Goal: Find specific page/section: Find specific page/section

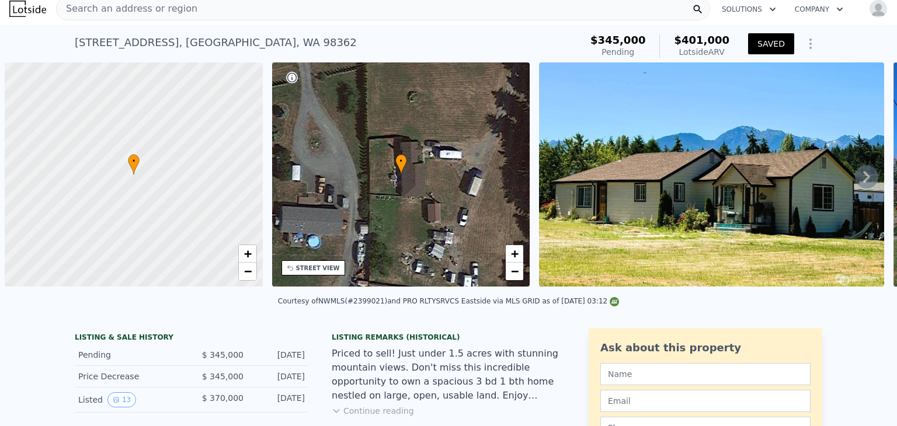
scroll to position [0, 5]
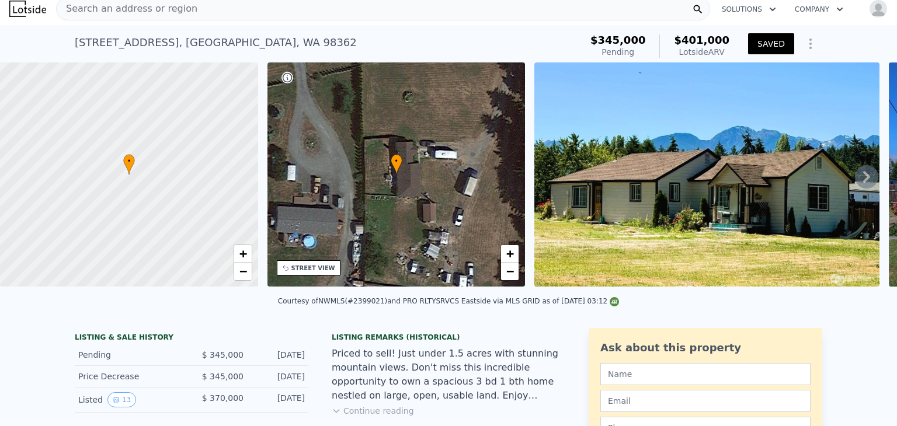
click at [111, 16] on div "Search an address or region" at bounding box center [127, 9] width 141 height 22
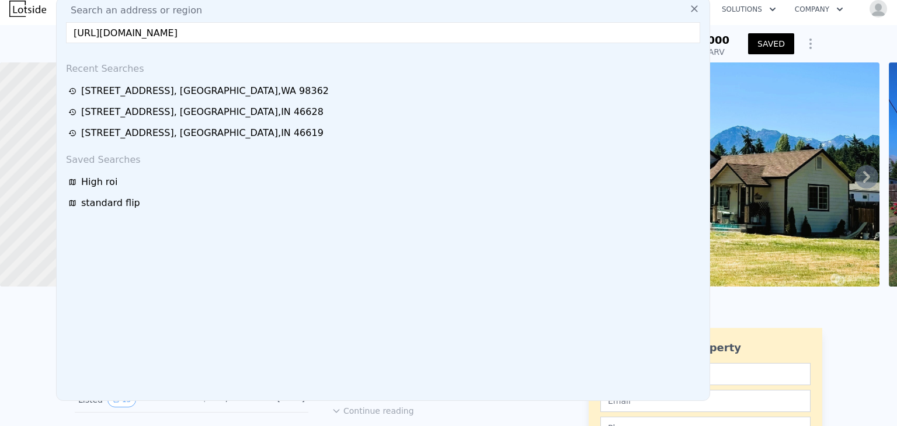
click at [111, 16] on span "Search an address or region" at bounding box center [131, 11] width 141 height 14
click at [181, 34] on input "[URL][DOMAIN_NAME]" at bounding box center [383, 32] width 634 height 21
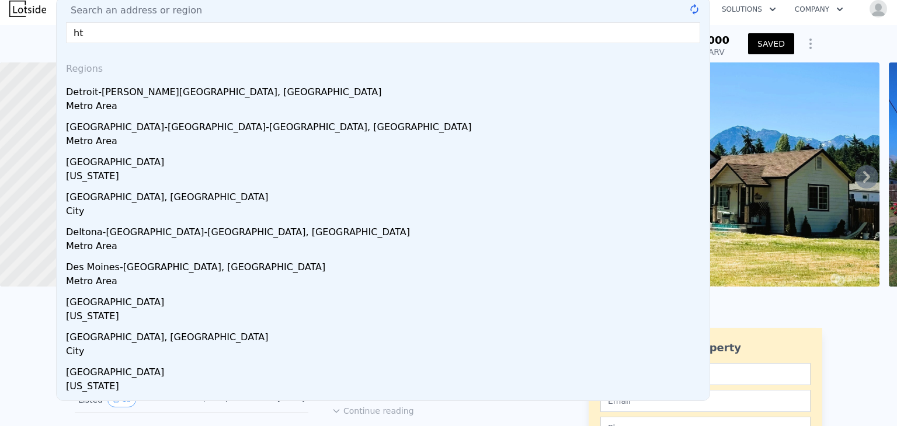
type input "h"
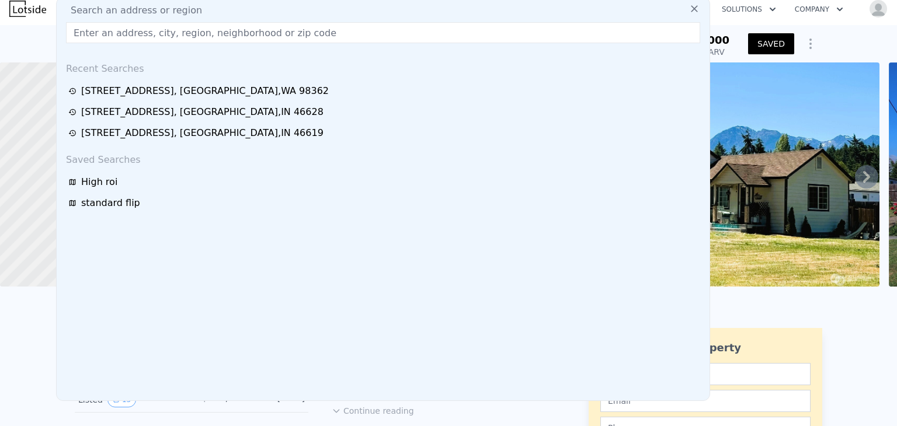
paste input "[STREET_ADDRESS]"
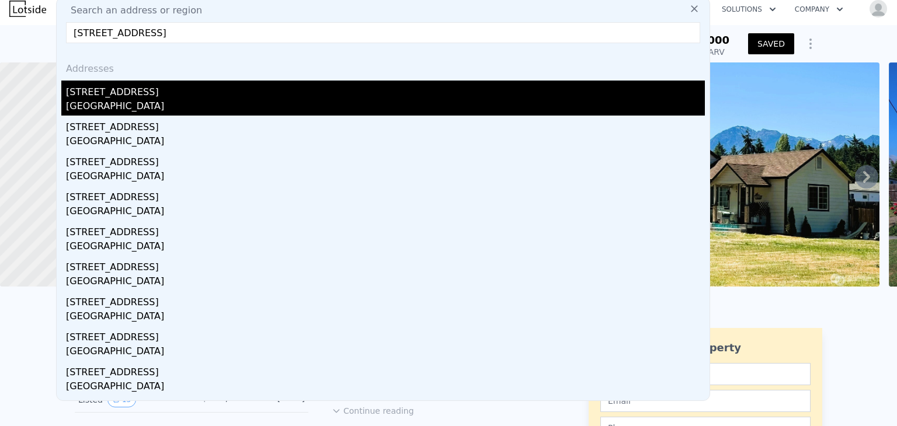
type input "[STREET_ADDRESS]"
click at [112, 95] on div "[STREET_ADDRESS]" at bounding box center [385, 90] width 639 height 19
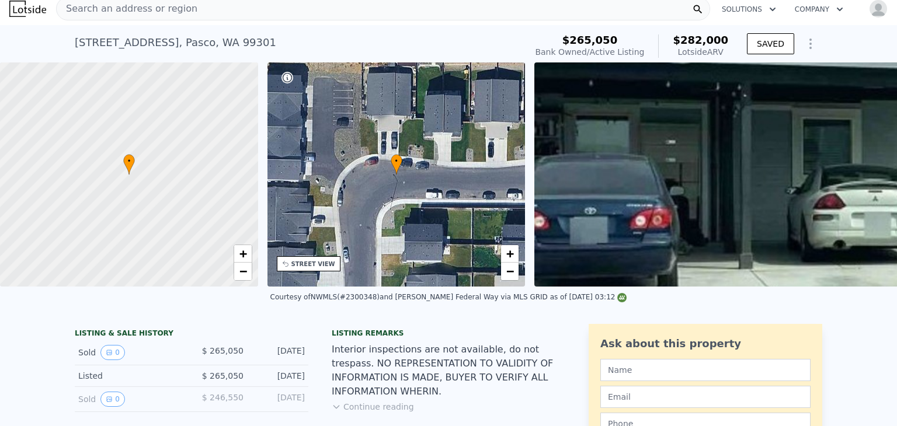
click at [57, 33] on div "[STREET_ADDRESS] Bank Owned / Active at $265,050 (~ARV $282k ) $265,050 Bank Ow…" at bounding box center [448, 43] width 897 height 37
click at [95, 16] on div "Search an address or region" at bounding box center [127, 9] width 141 height 22
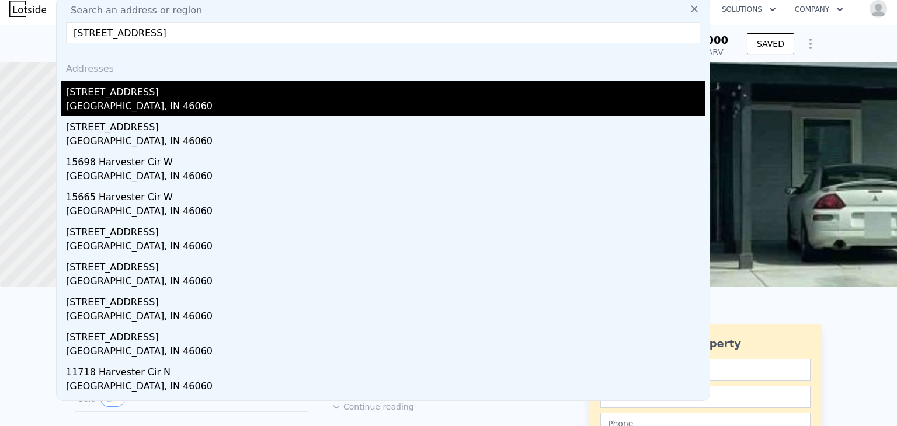
type input "[STREET_ADDRESS]"
click at [110, 94] on div "[STREET_ADDRESS]" at bounding box center [385, 90] width 639 height 19
